Goal: Task Accomplishment & Management: Use online tool/utility

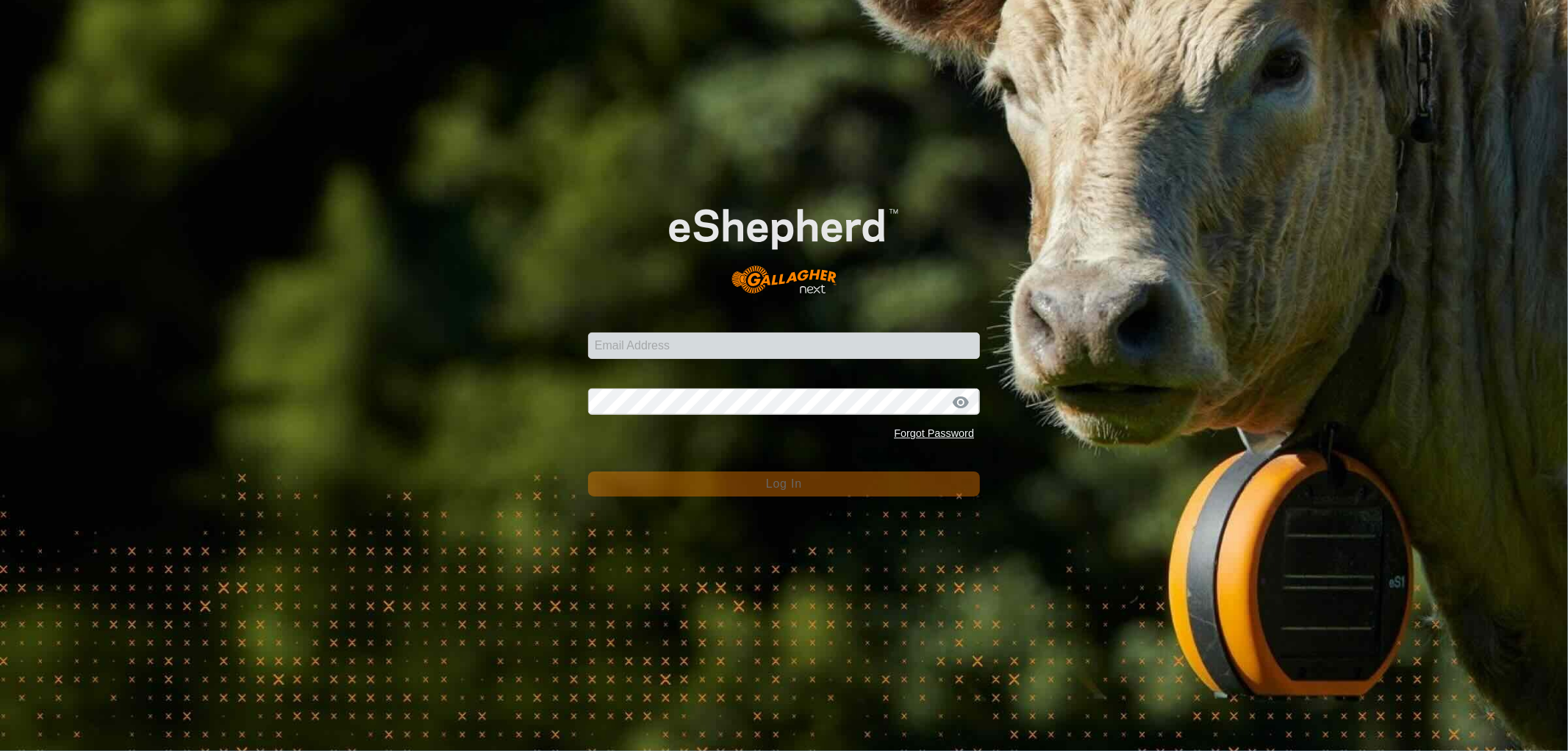
type input "[EMAIL_ADDRESS][DOMAIN_NAME]"
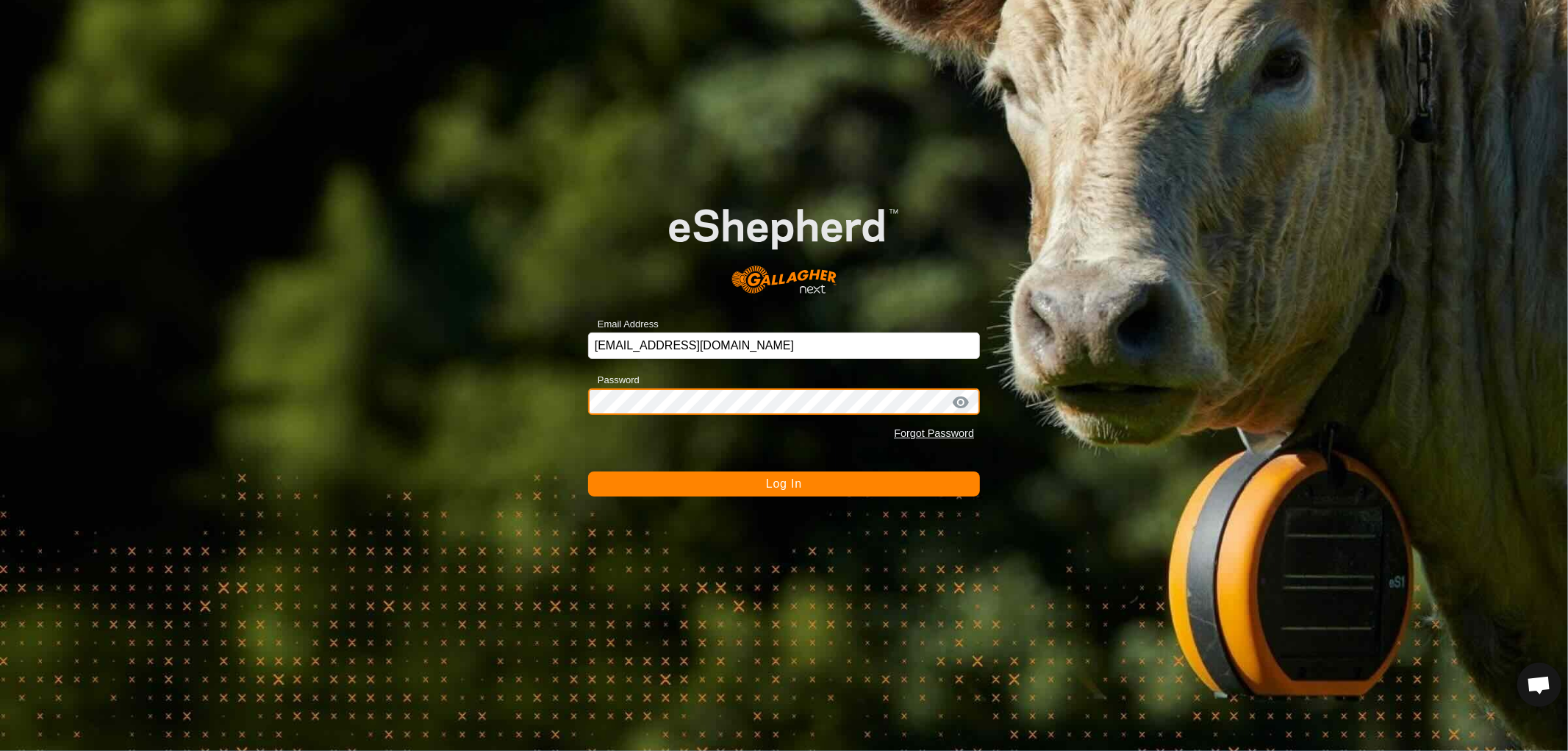
click at [588, 471] on button "Log In" at bounding box center [784, 483] width 392 height 25
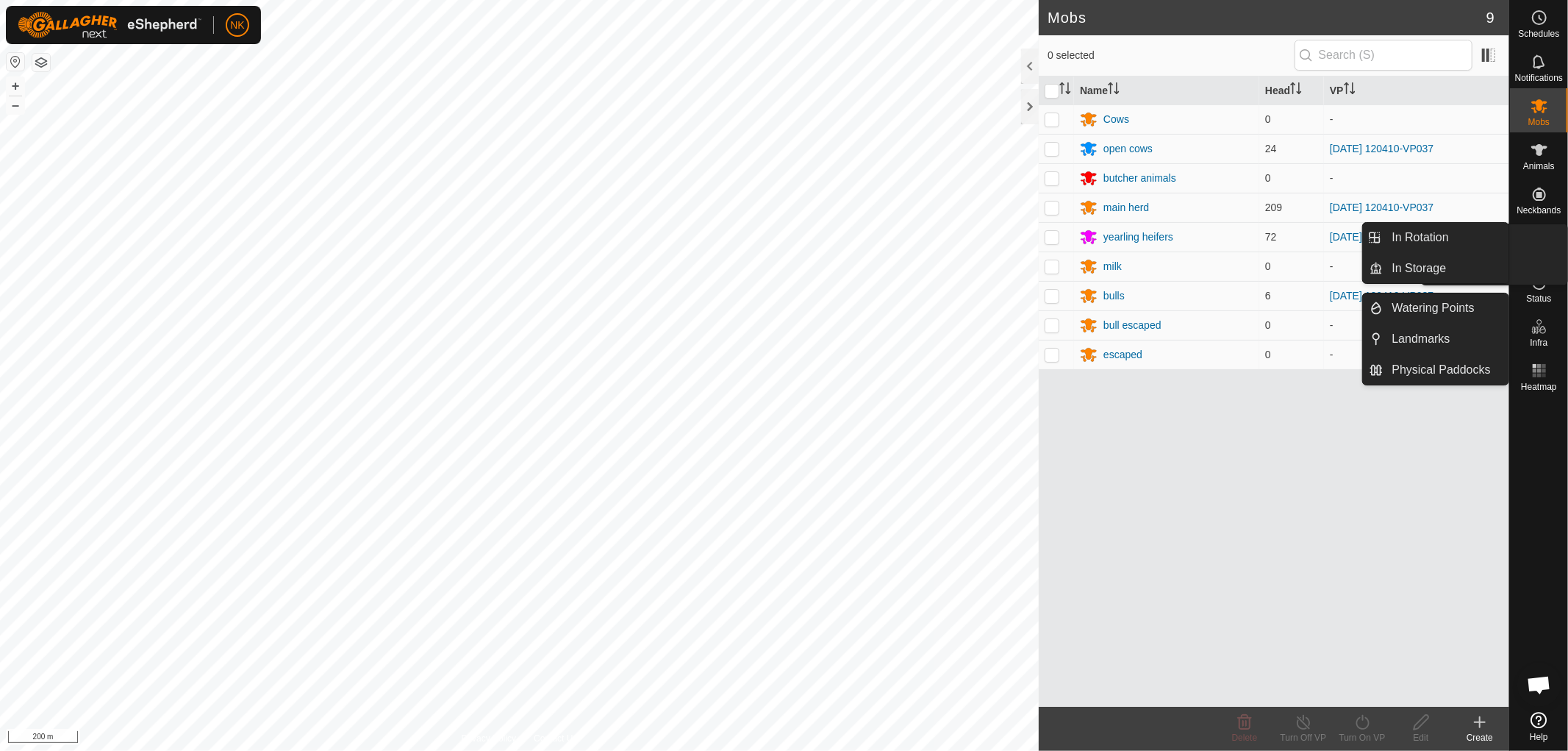
click at [1538, 247] on es-virtualpaddocks-svg-icon at bounding box center [1539, 238] width 26 height 24
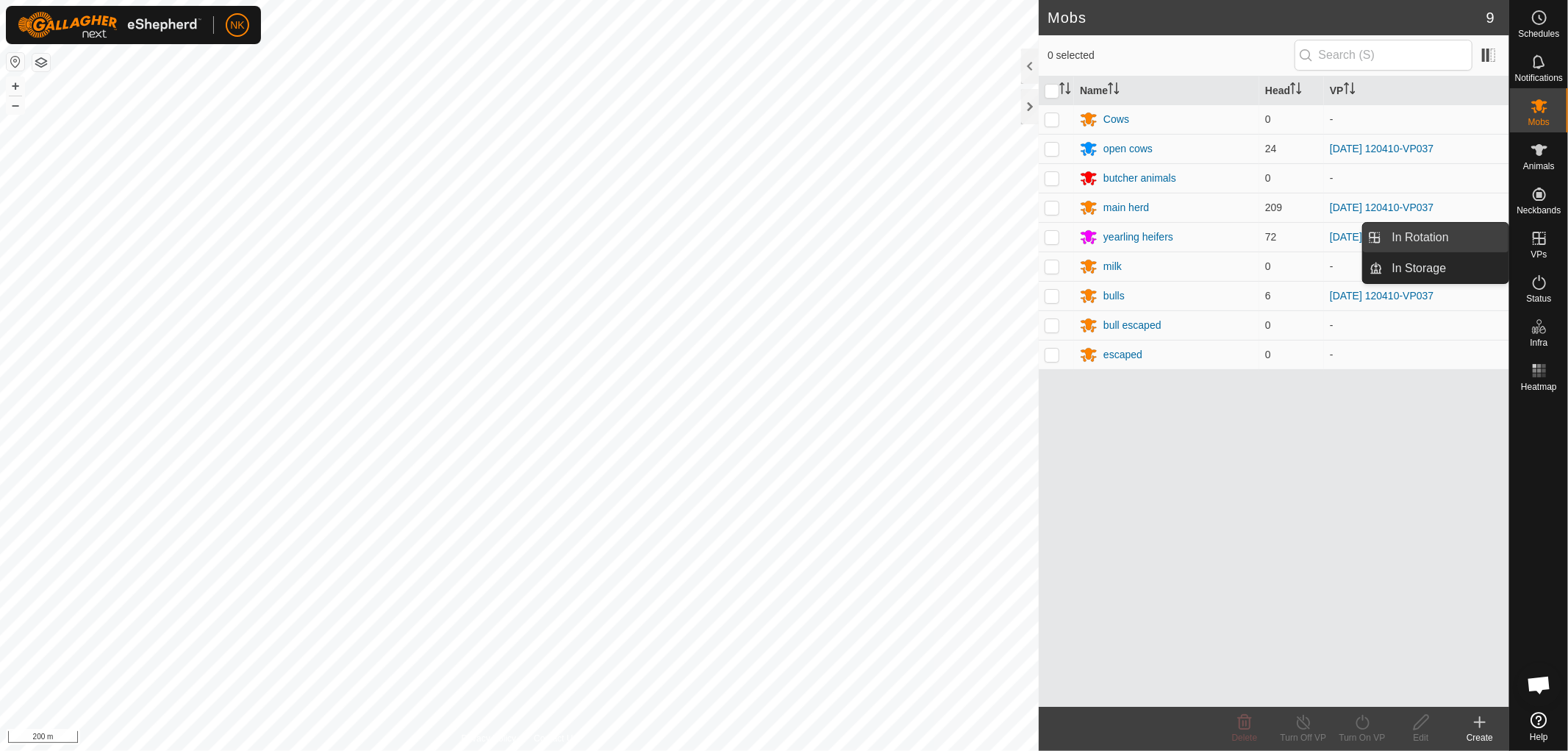
click at [1412, 235] on link "In Rotation" at bounding box center [1447, 238] width 126 height 30
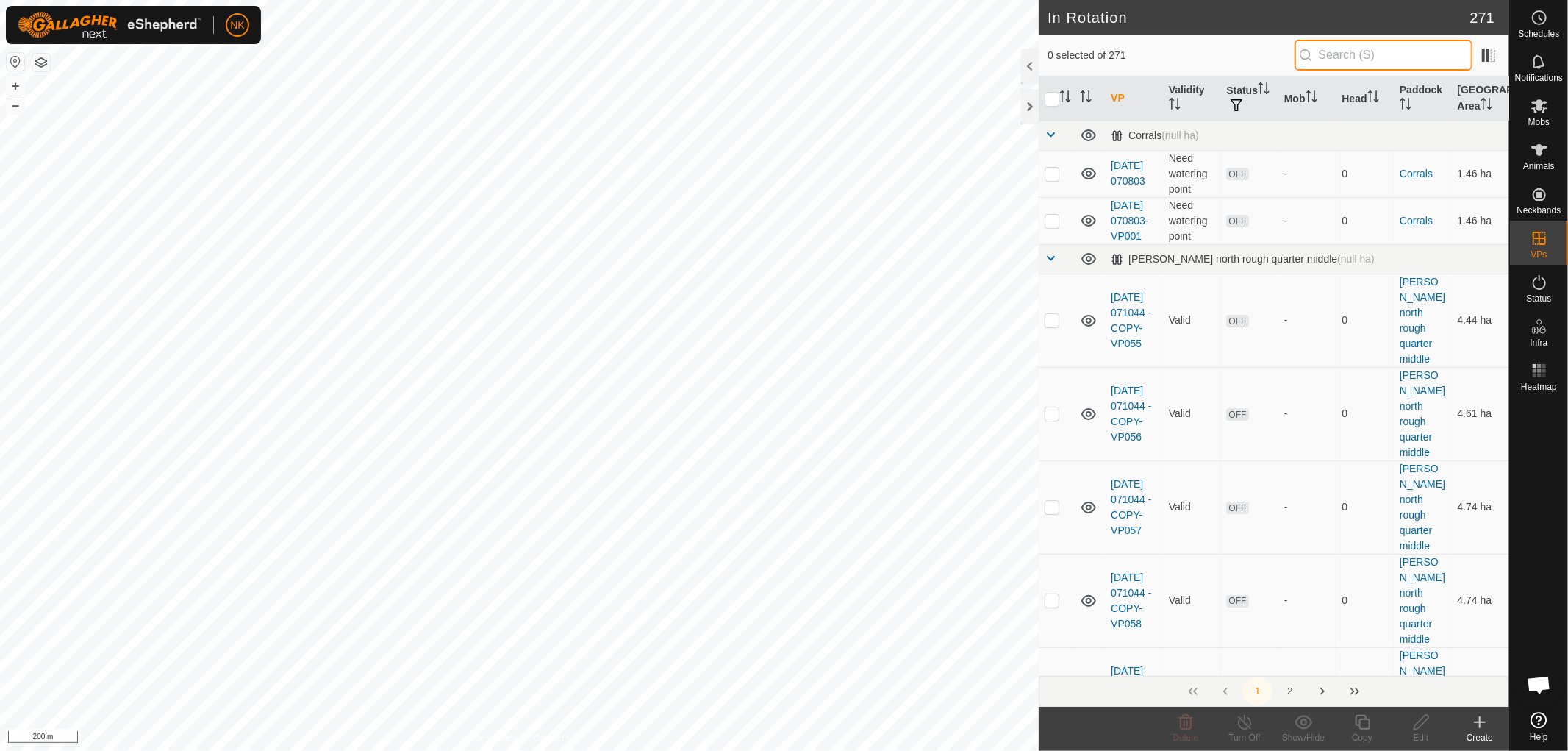
click at [1363, 53] on input "text" at bounding box center [1384, 54] width 178 height 31
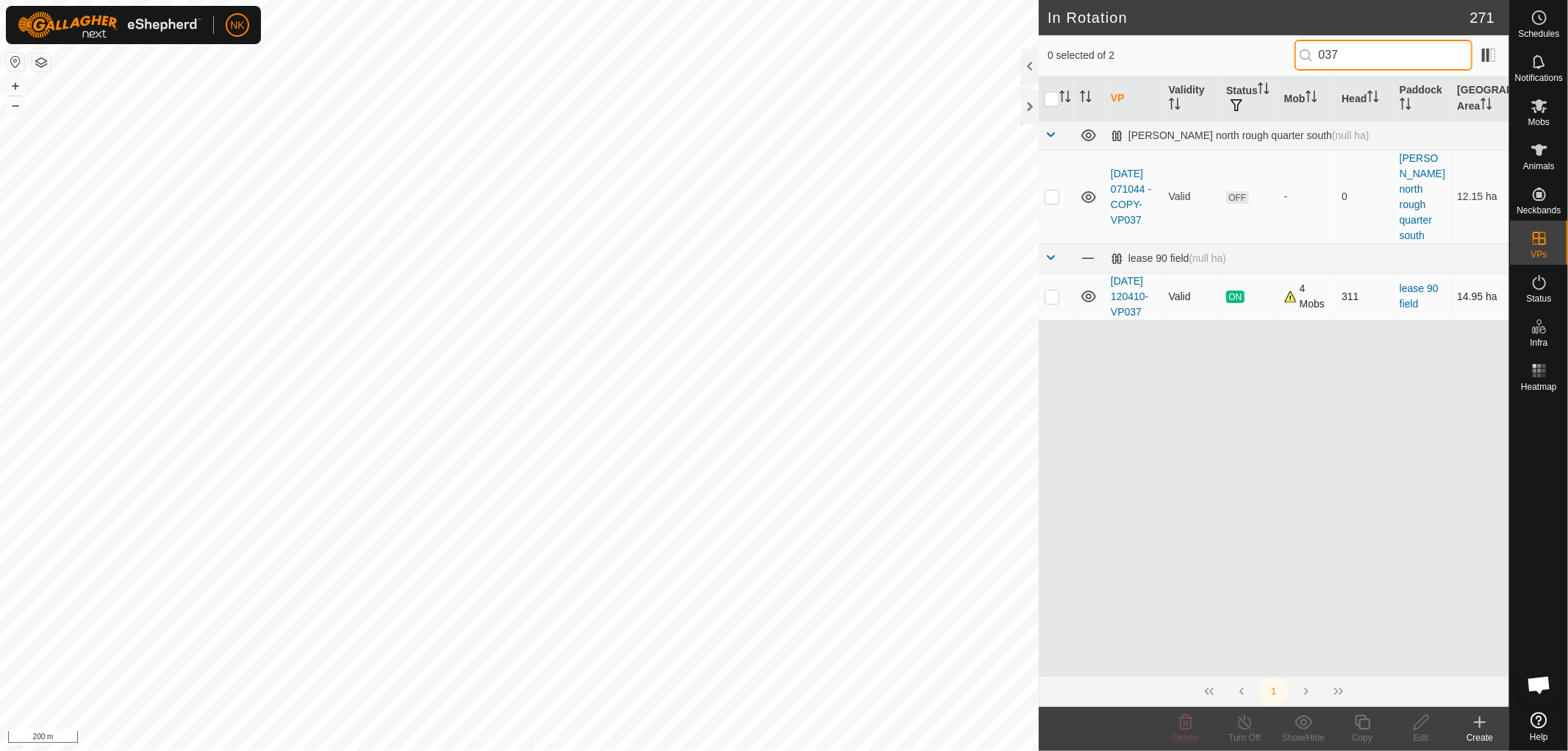
type input "037"
click at [1056, 290] on p-checkbox at bounding box center [1051, 296] width 15 height 11
checkbox input "true"
click at [1363, 734] on div "Copy" at bounding box center [1362, 737] width 59 height 13
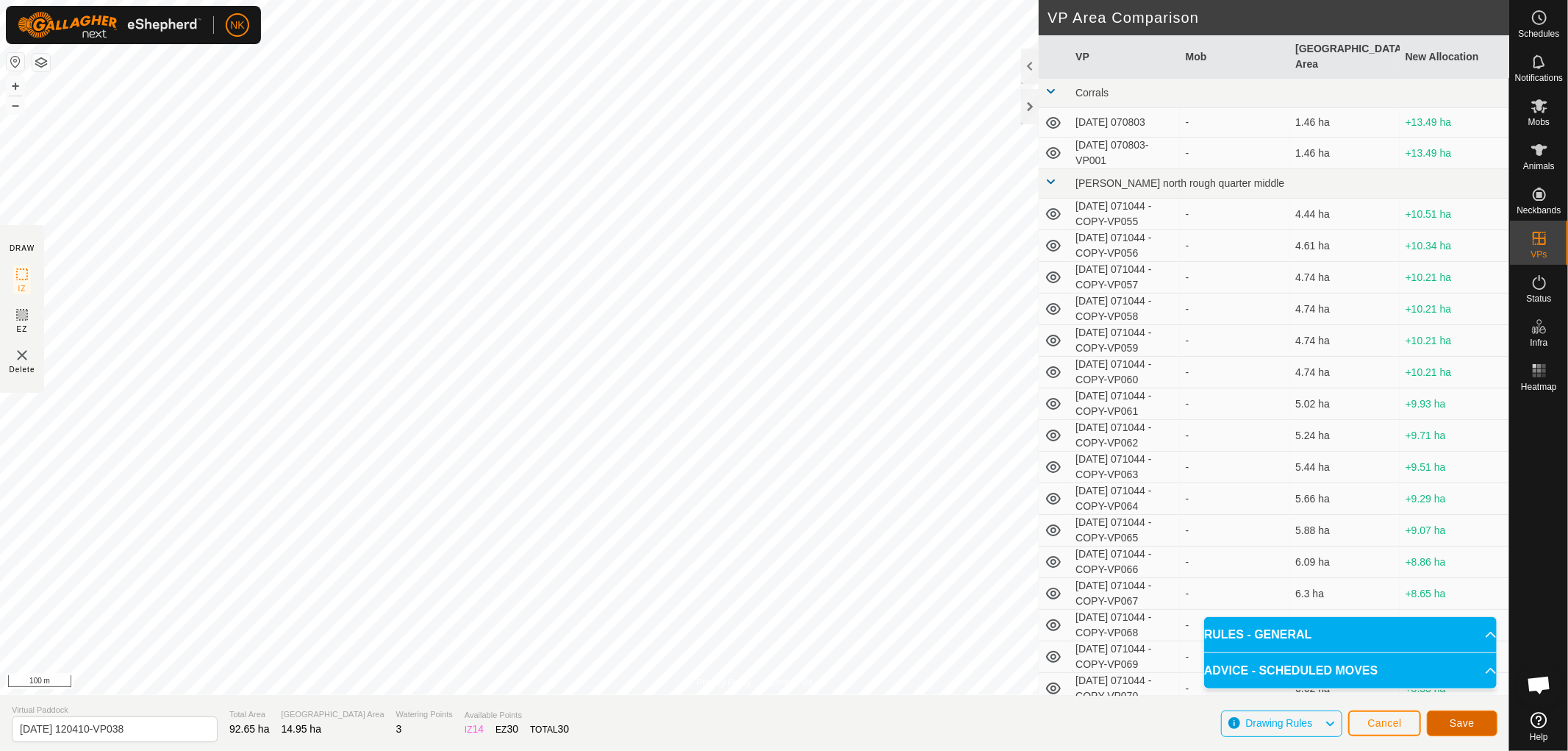
click at [1457, 726] on span "Save" at bounding box center [1462, 722] width 25 height 11
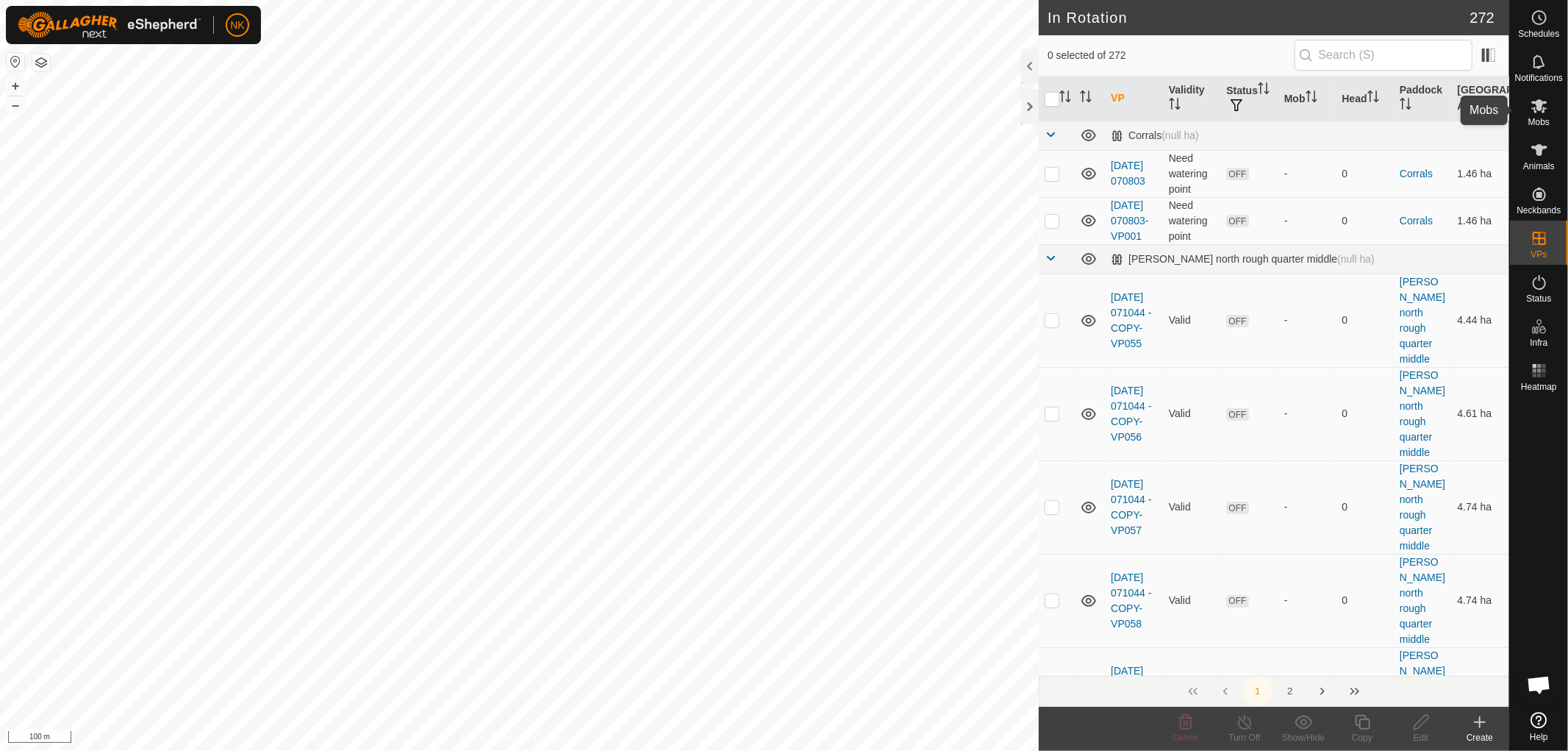
click at [1542, 106] on icon at bounding box center [1539, 106] width 17 height 17
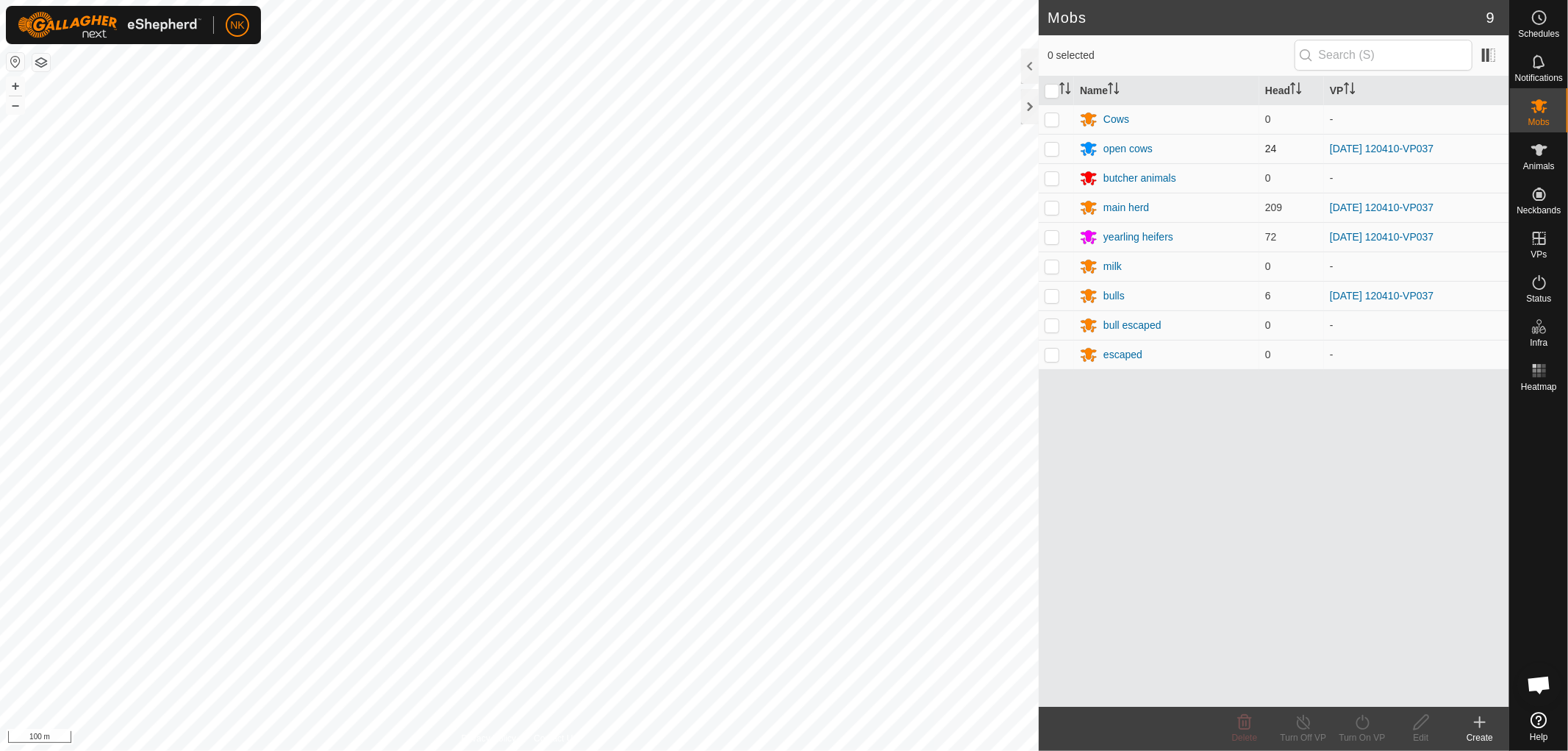
click at [1053, 150] on p-checkbox at bounding box center [1051, 148] width 15 height 11
checkbox input "true"
click at [1046, 208] on p-checkbox at bounding box center [1051, 206] width 15 height 11
checkbox input "true"
click at [1057, 236] on p-checkbox at bounding box center [1051, 236] width 15 height 11
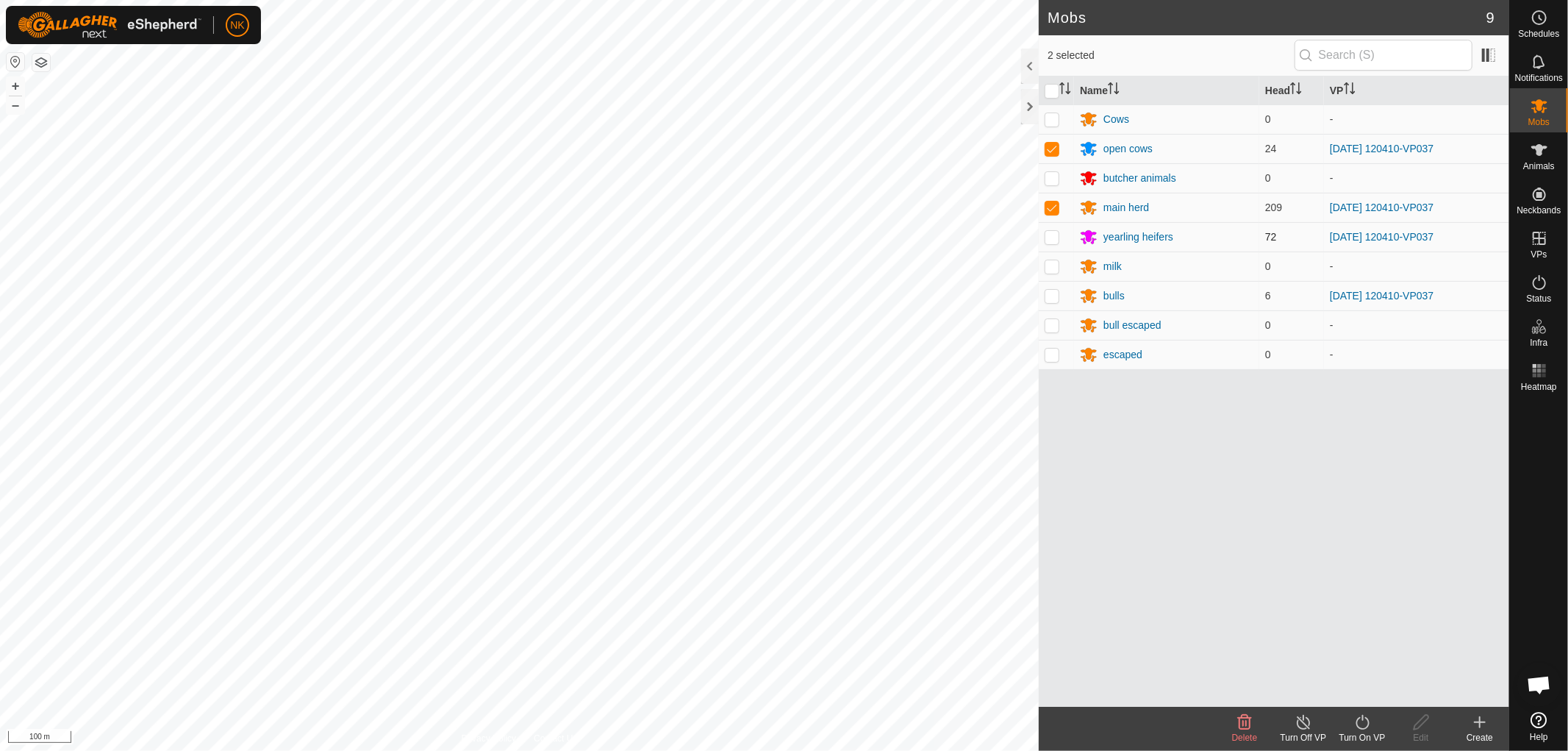
checkbox input "true"
click at [1046, 303] on td at bounding box center [1056, 296] width 35 height 30
checkbox input "true"
click at [1354, 731] on div "Turn On VP" at bounding box center [1362, 737] width 59 height 13
click at [1347, 699] on link "Now" at bounding box center [1406, 690] width 146 height 30
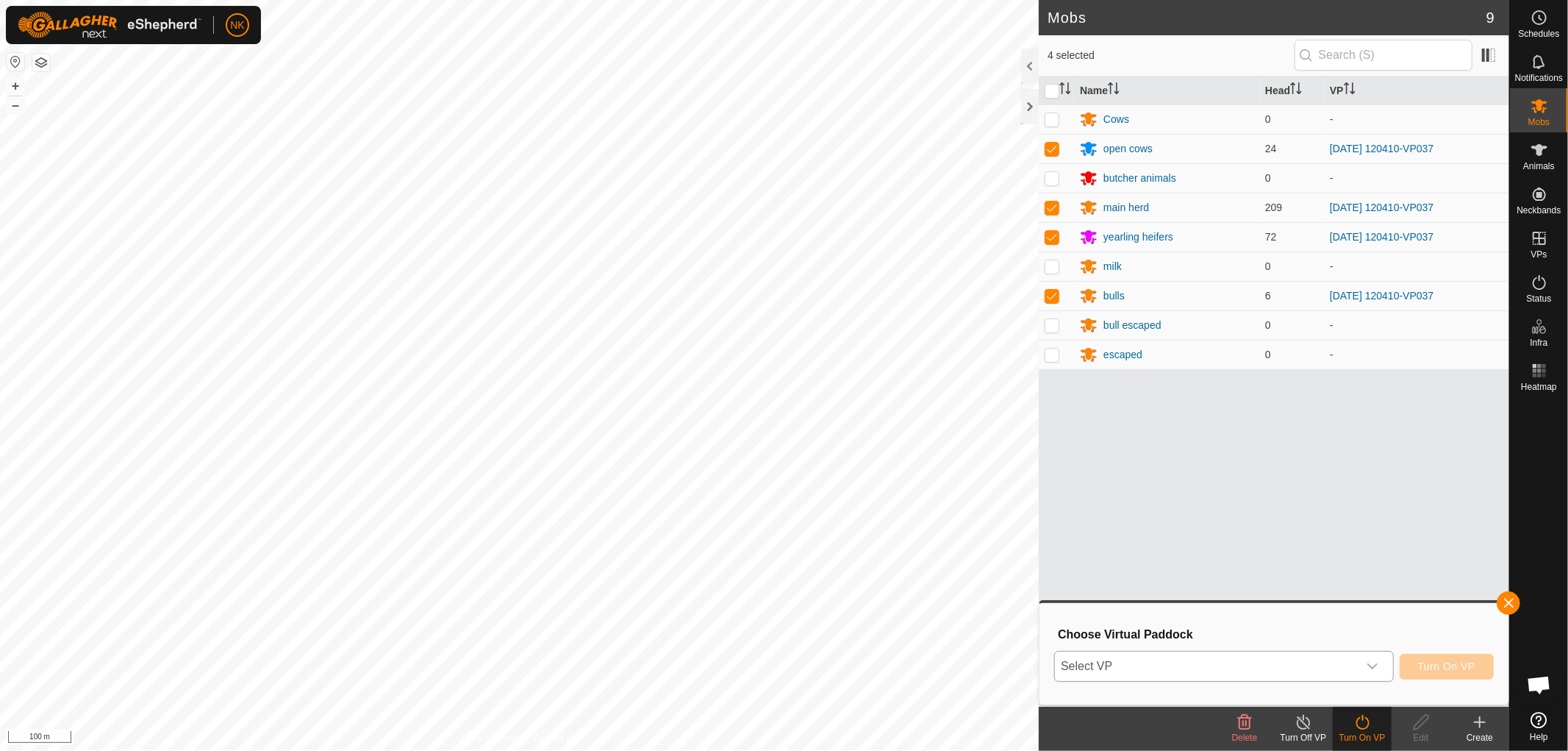
click at [1273, 671] on span "Select VP" at bounding box center [1206, 666] width 303 height 30
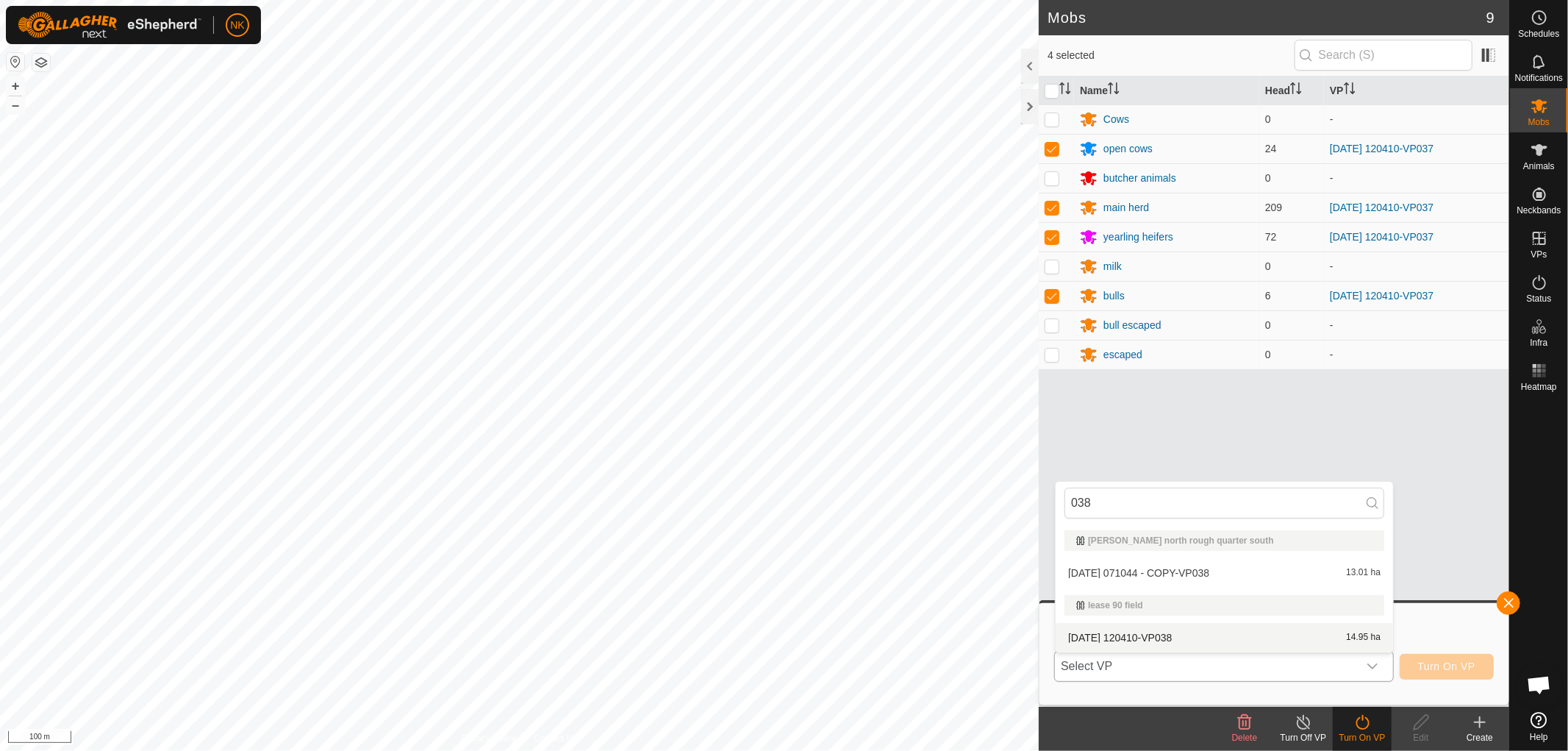
type input "038"
click at [1148, 641] on li "[DATE] 120410-VP038 14.95 ha" at bounding box center [1225, 637] width 337 height 30
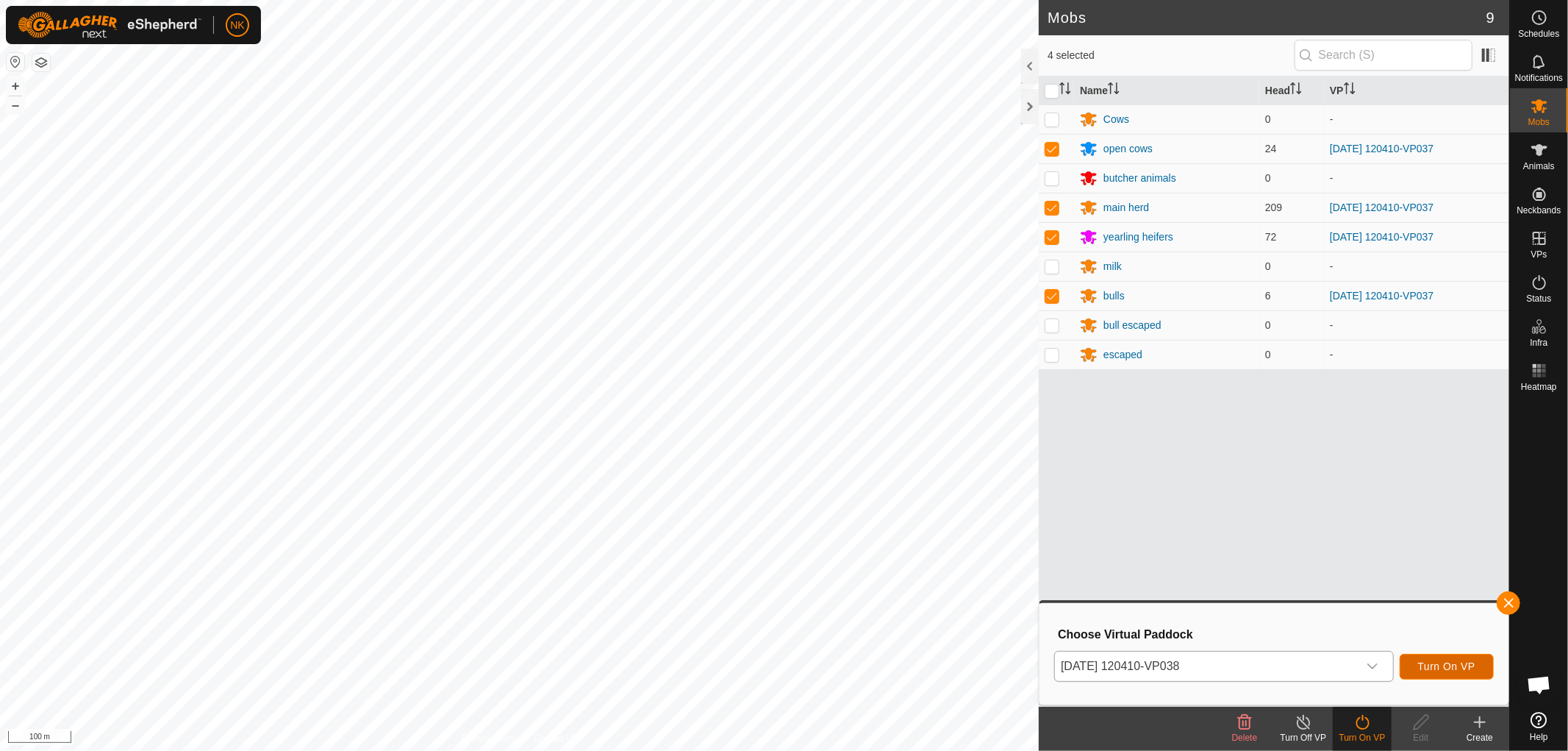
click at [1458, 667] on span "Turn On VP" at bounding box center [1447, 665] width 58 height 11
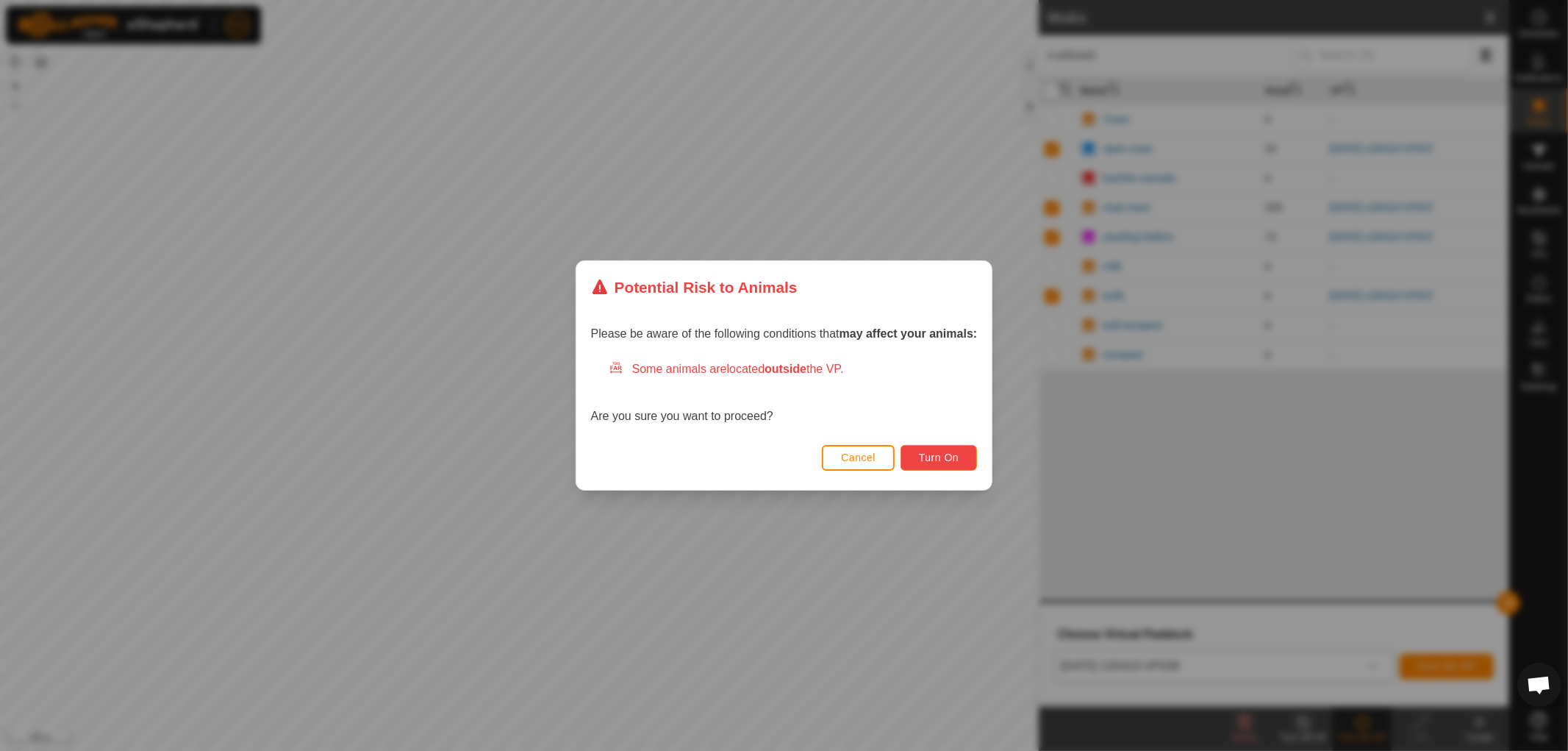
click at [936, 455] on span "Turn On" at bounding box center [938, 456] width 39 height 11
